Goal: Navigation & Orientation: Go to known website

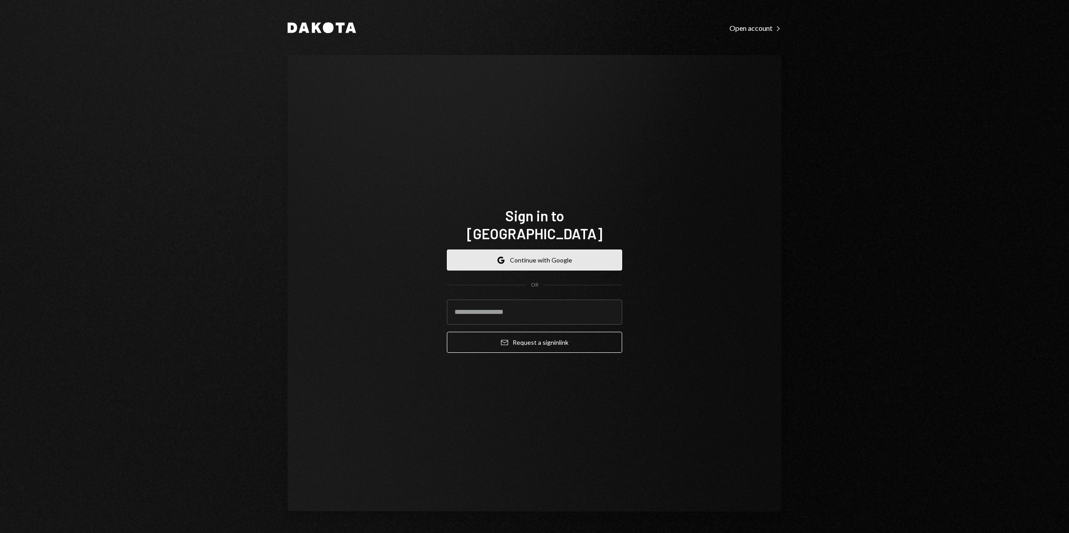
click at [539, 250] on button "Google Continue with Google" at bounding box center [534, 260] width 175 height 21
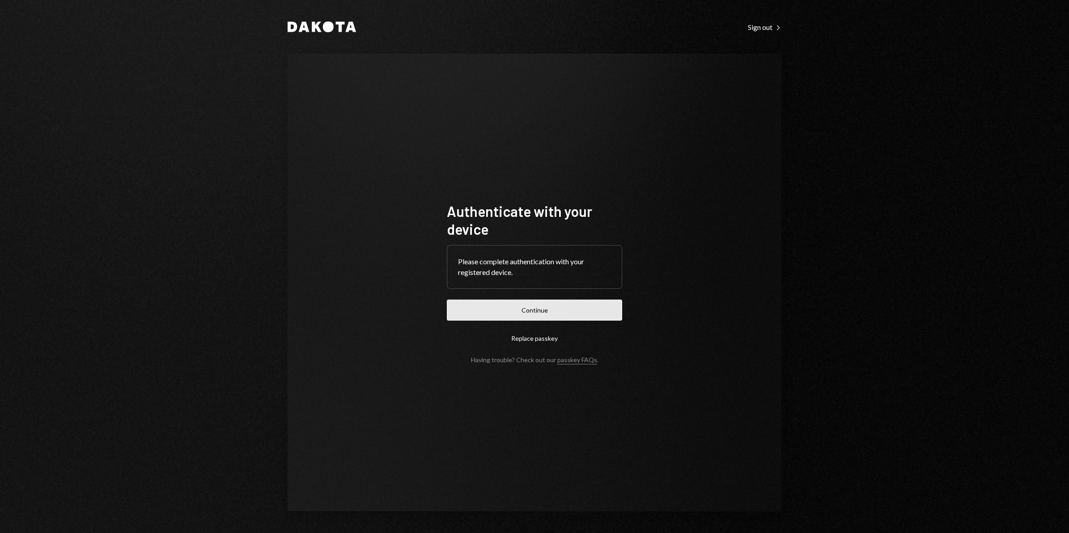
click at [541, 314] on button "Continue" at bounding box center [534, 310] width 175 height 21
